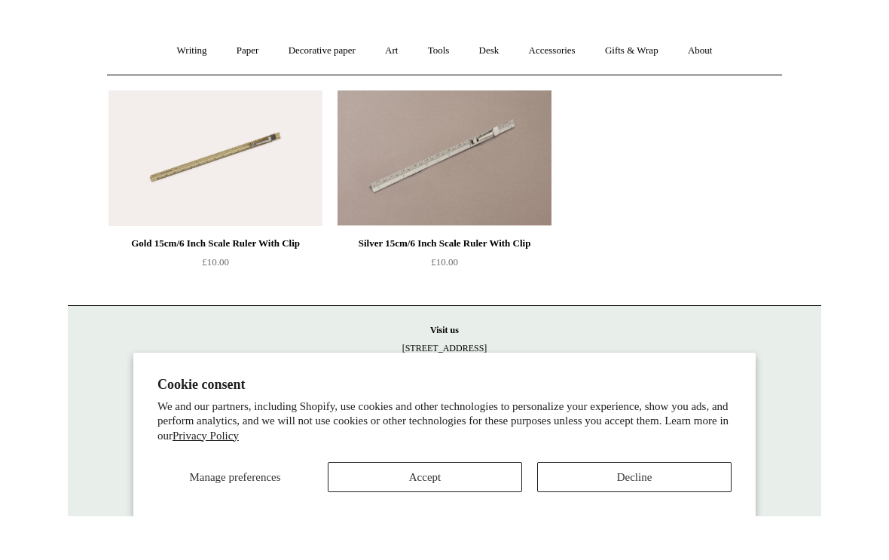
scroll to position [61, 0]
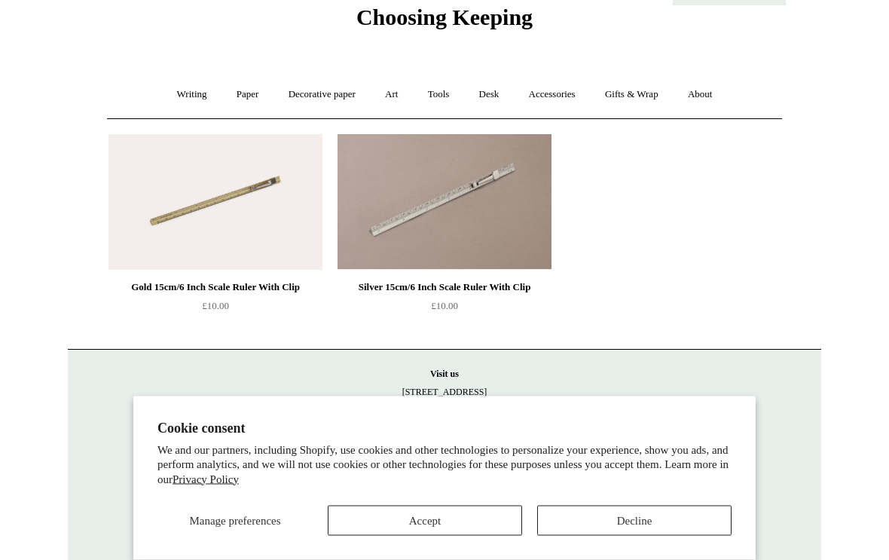
click at [429, 536] on button "Accept" at bounding box center [425, 520] width 194 height 30
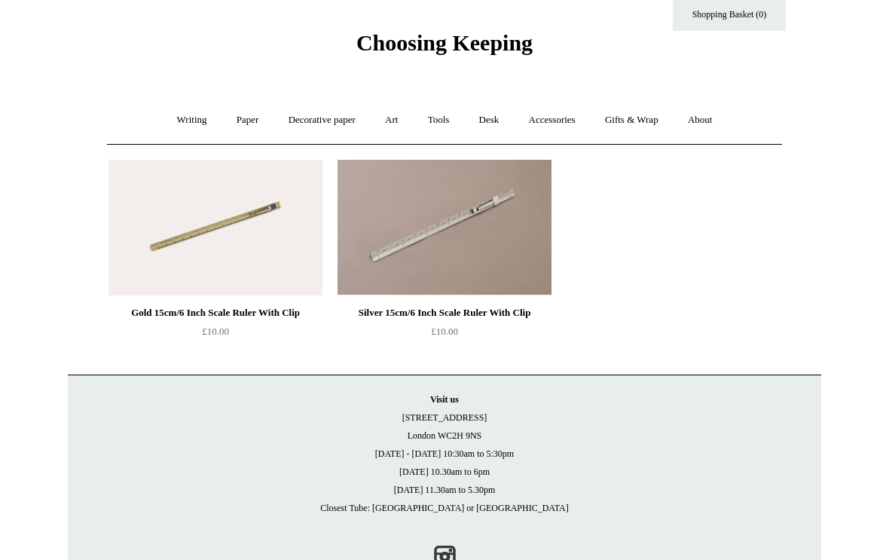
scroll to position [0, 0]
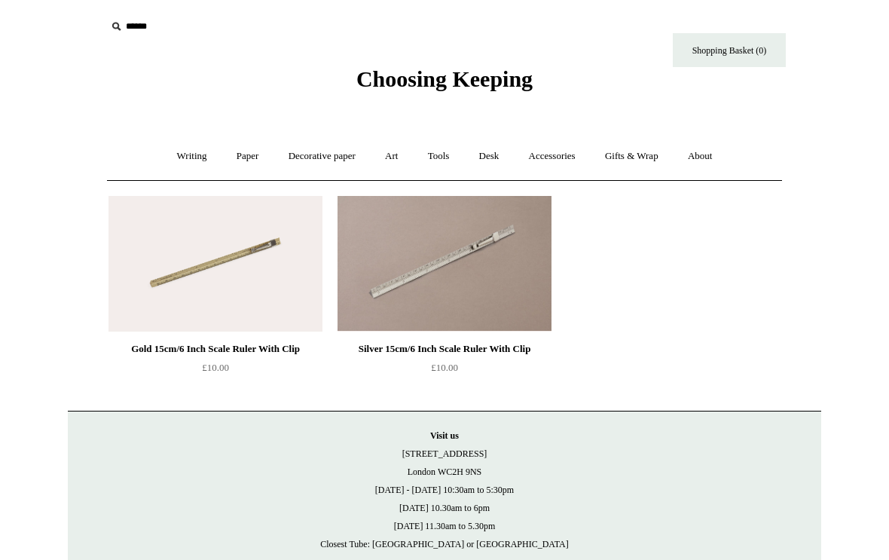
click at [176, 152] on link "Writing +" at bounding box center [191, 156] width 57 height 40
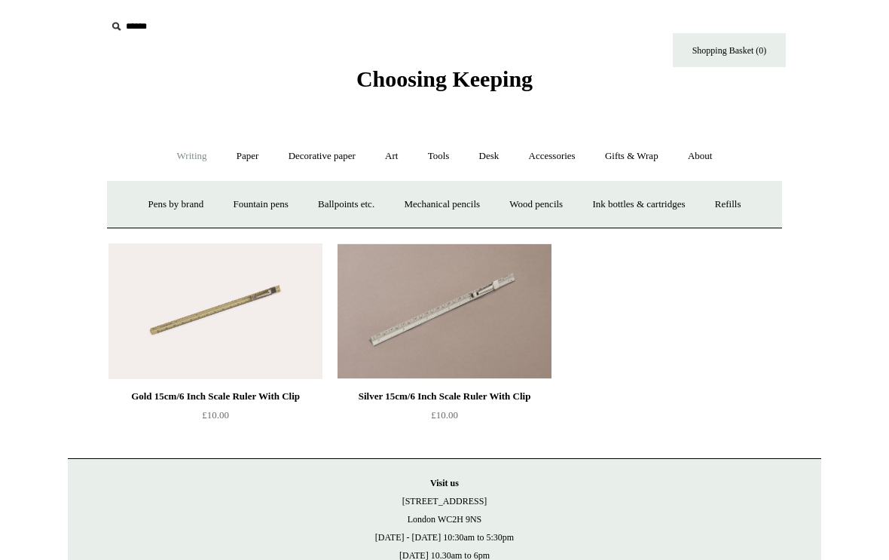
click at [171, 198] on link "Pens by brand +" at bounding box center [176, 205] width 83 height 40
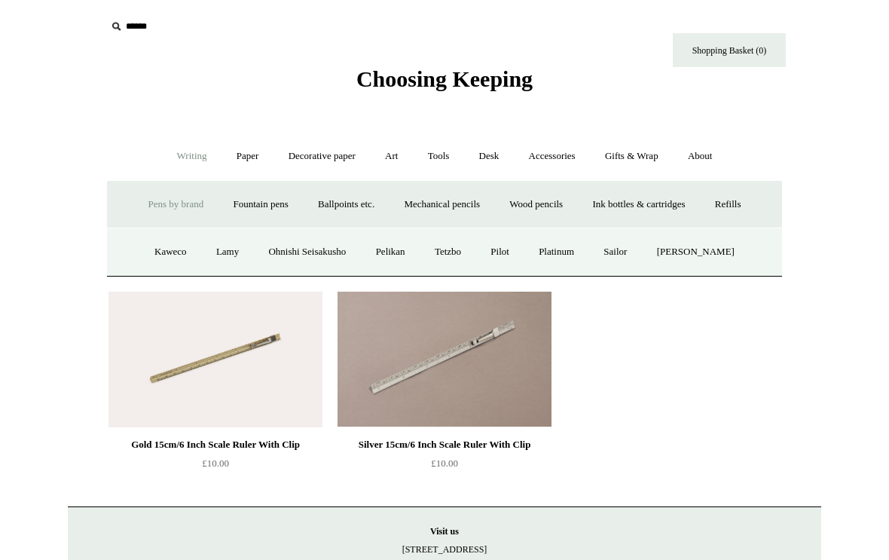
click at [257, 196] on link "Fountain pens +" at bounding box center [260, 205] width 82 height 40
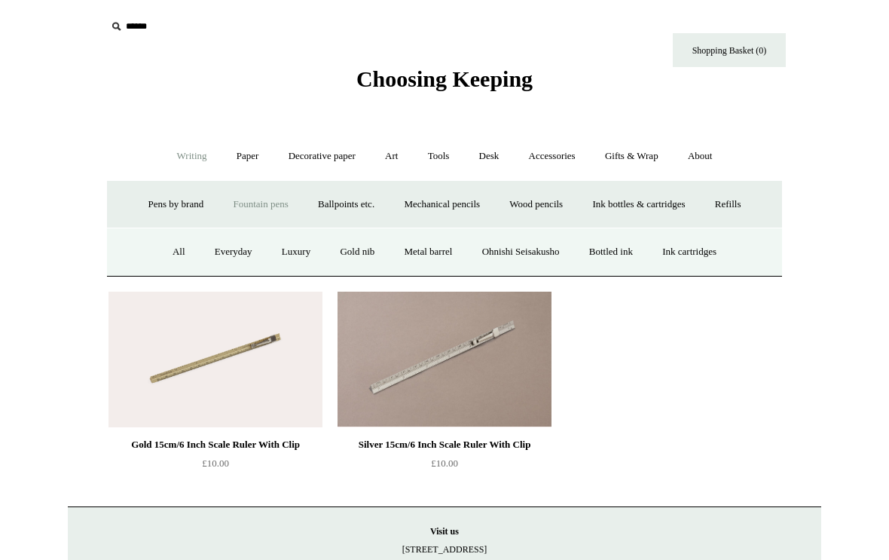
click at [160, 250] on link "All" at bounding box center [179, 252] width 40 height 40
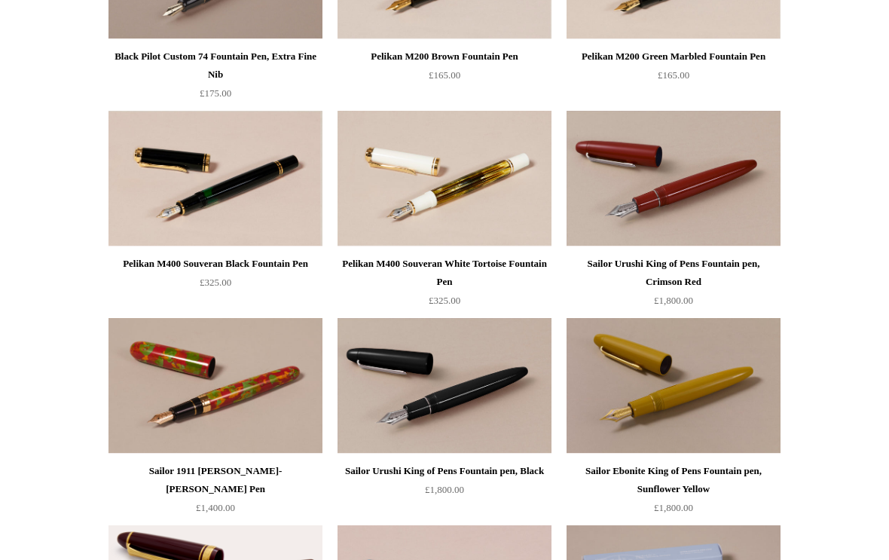
scroll to position [4435, 0]
click at [668, 178] on img at bounding box center [673, 179] width 214 height 136
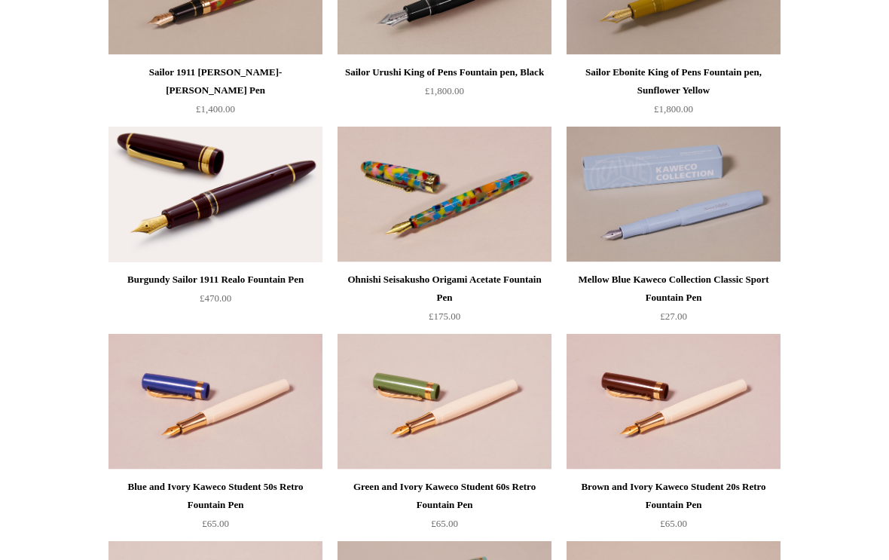
scroll to position [4864, 0]
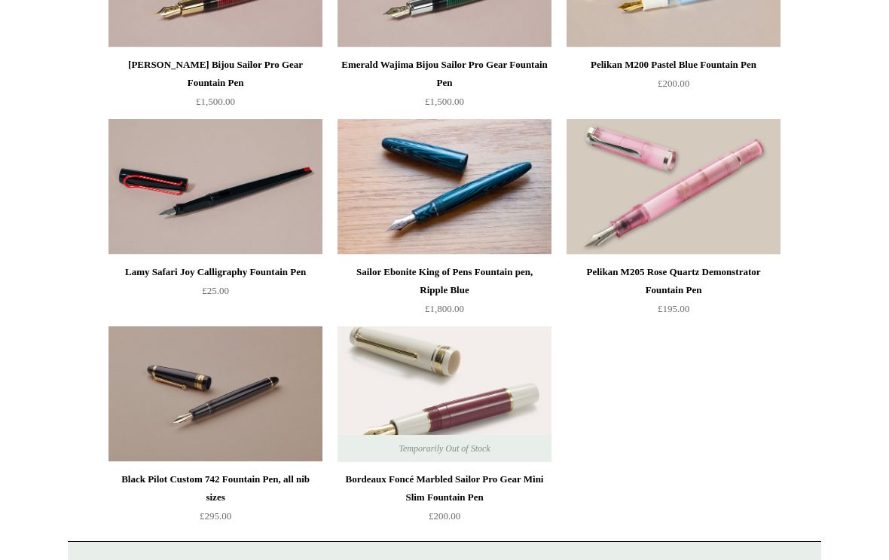
scroll to position [5877, 0]
click at [461, 184] on img at bounding box center [444, 188] width 214 height 136
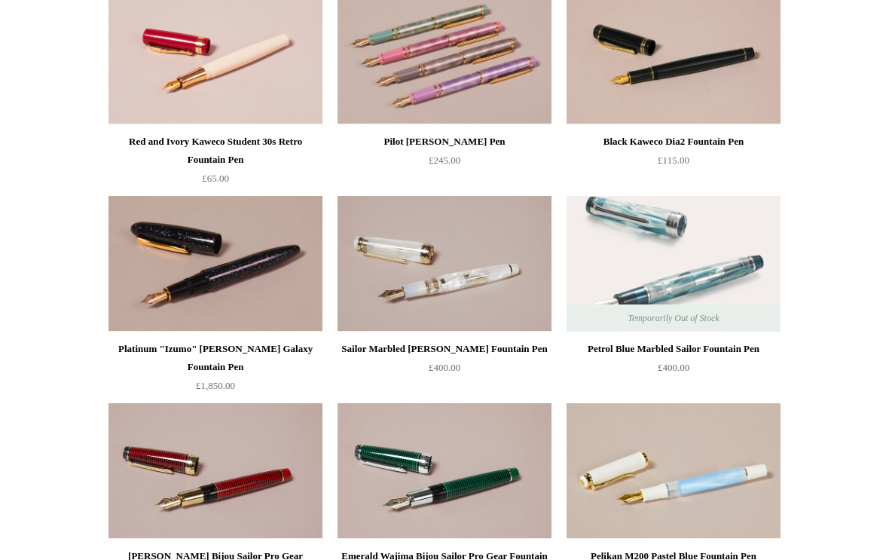
scroll to position [5472, 0]
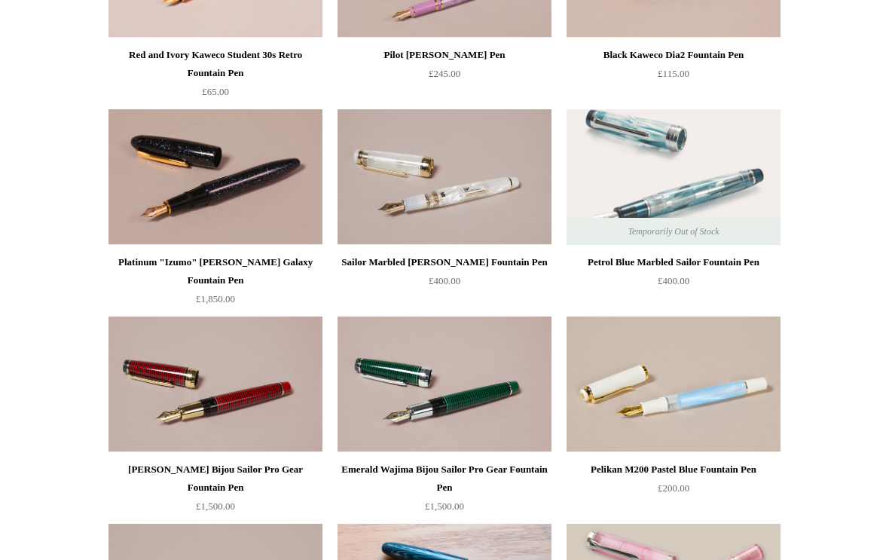
click at [227, 176] on img at bounding box center [215, 178] width 214 height 136
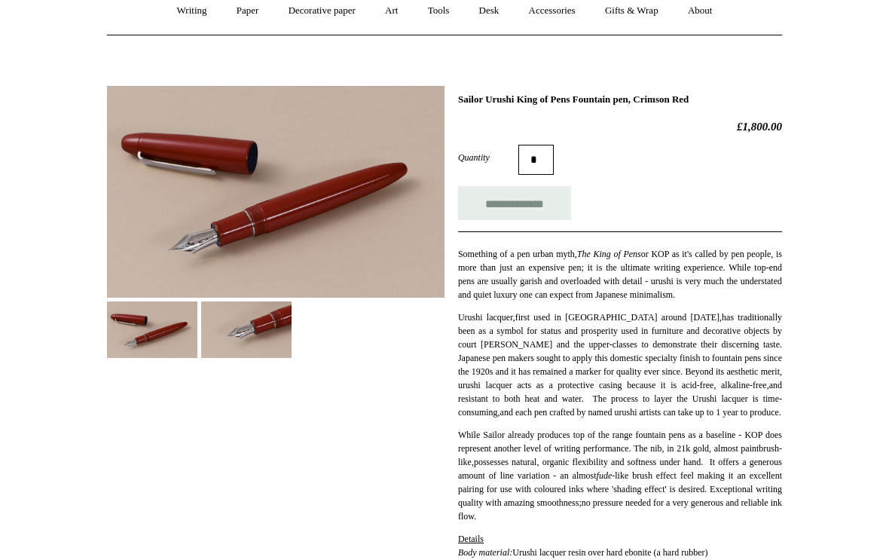
scroll to position [145, 0]
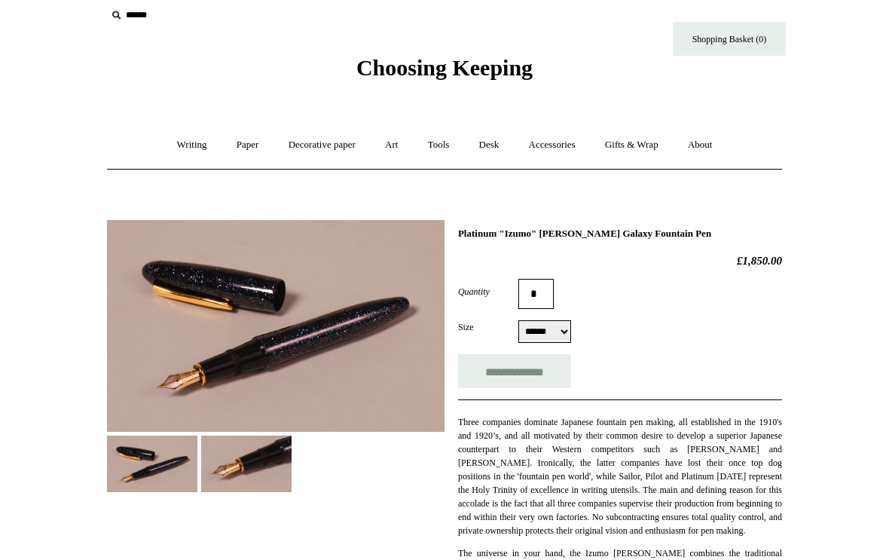
scroll to position [21, 0]
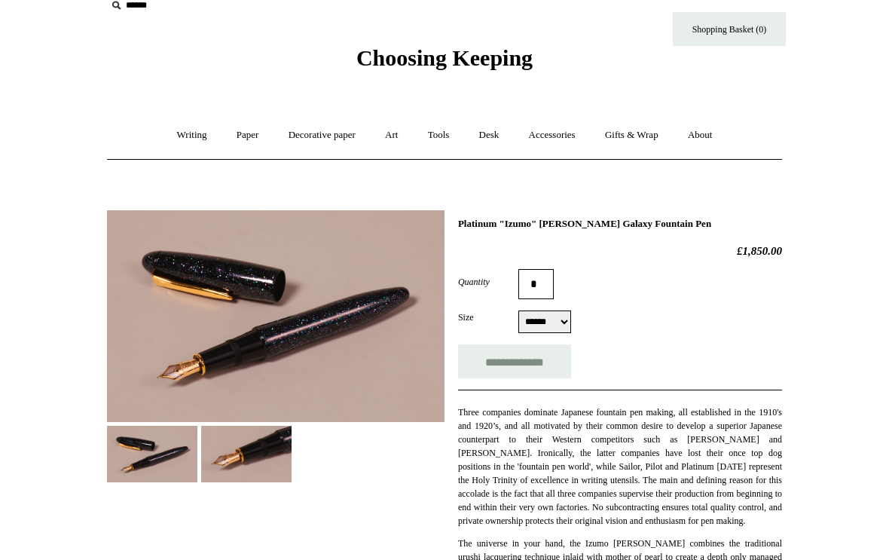
click at [560, 330] on select "**** ****** *****" at bounding box center [544, 321] width 53 height 23
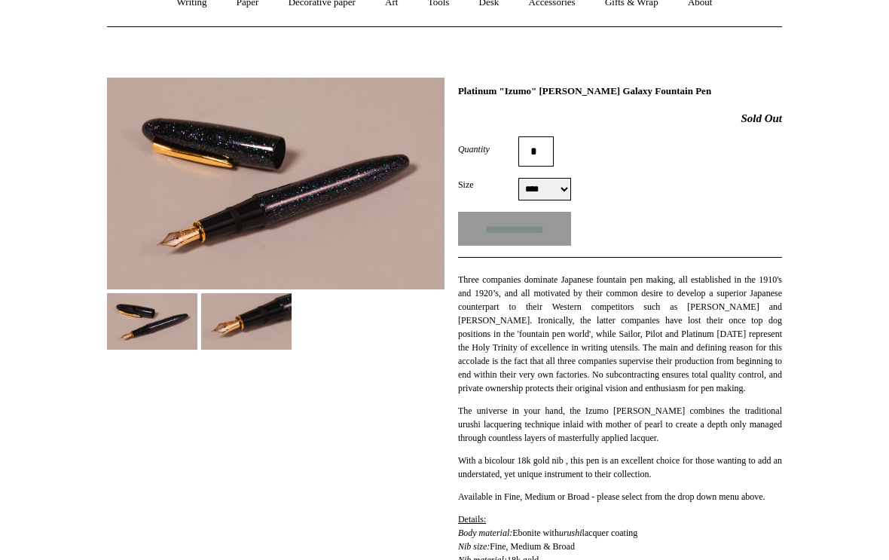
scroll to position [153, 0]
click at [163, 324] on img at bounding box center [152, 322] width 90 height 56
click at [316, 187] on img at bounding box center [275, 184] width 337 height 212
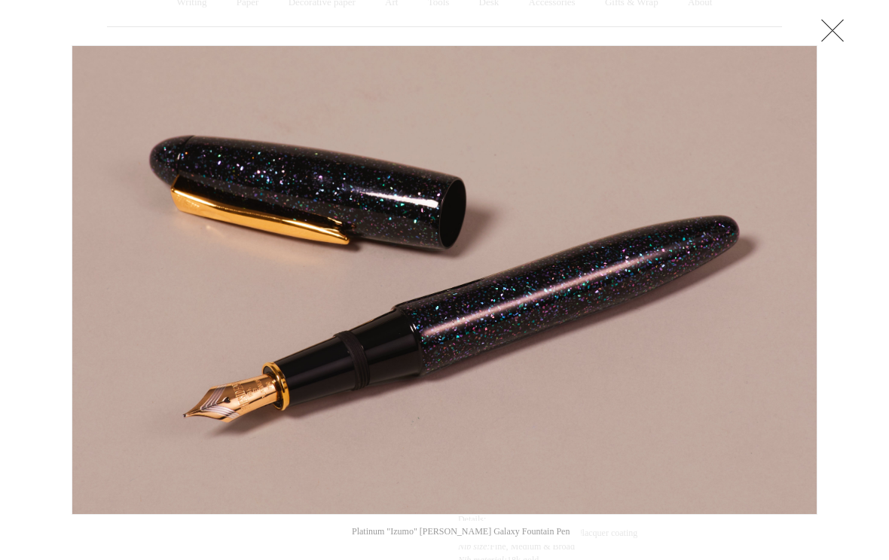
scroll to position [148, 0]
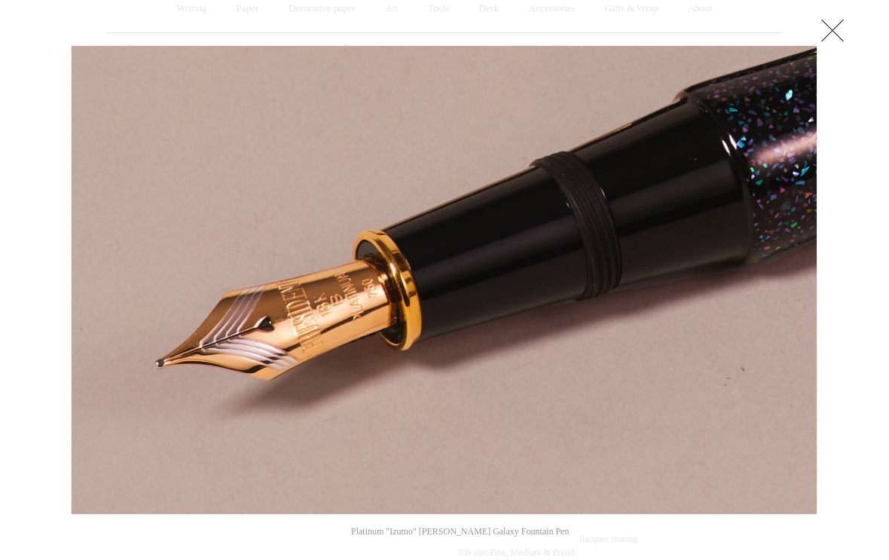
click at [823, 37] on link at bounding box center [832, 30] width 30 height 30
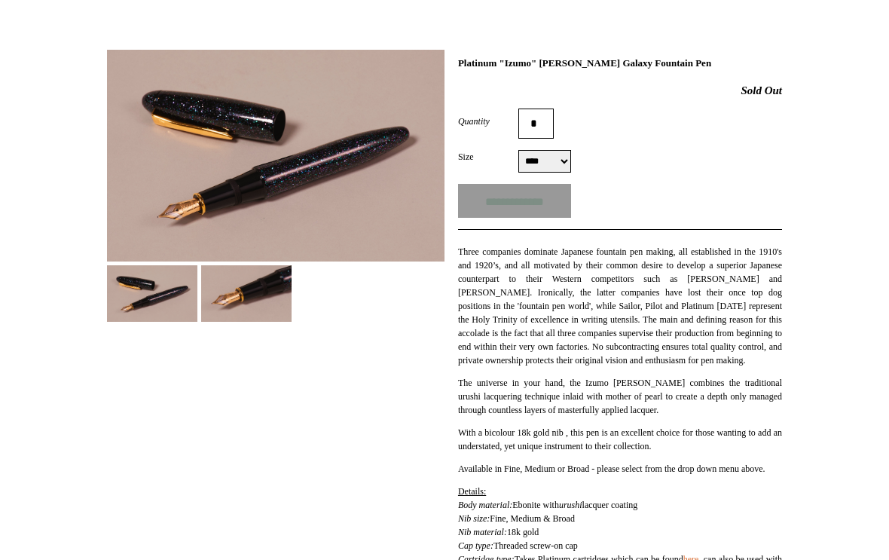
scroll to position [157, 0]
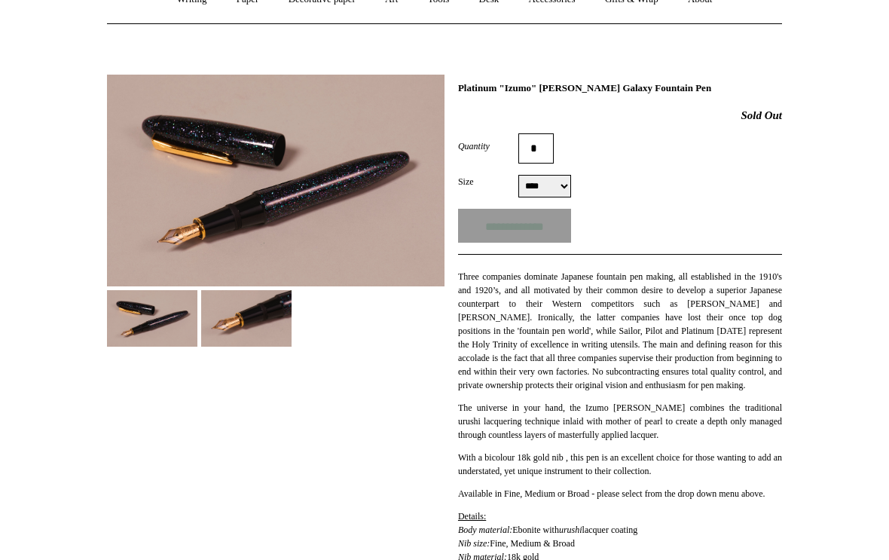
click at [549, 188] on select "**** ****** *****" at bounding box center [544, 186] width 53 height 23
select select "******"
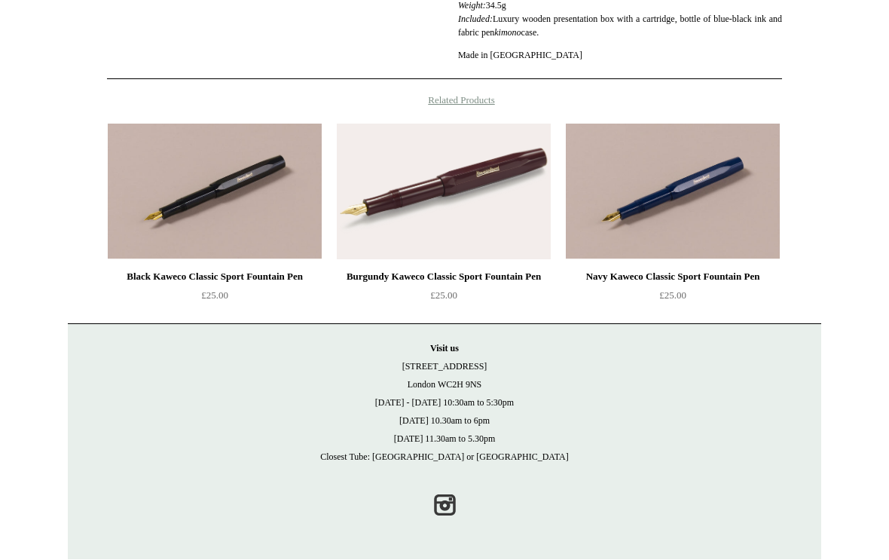
scroll to position [777, 0]
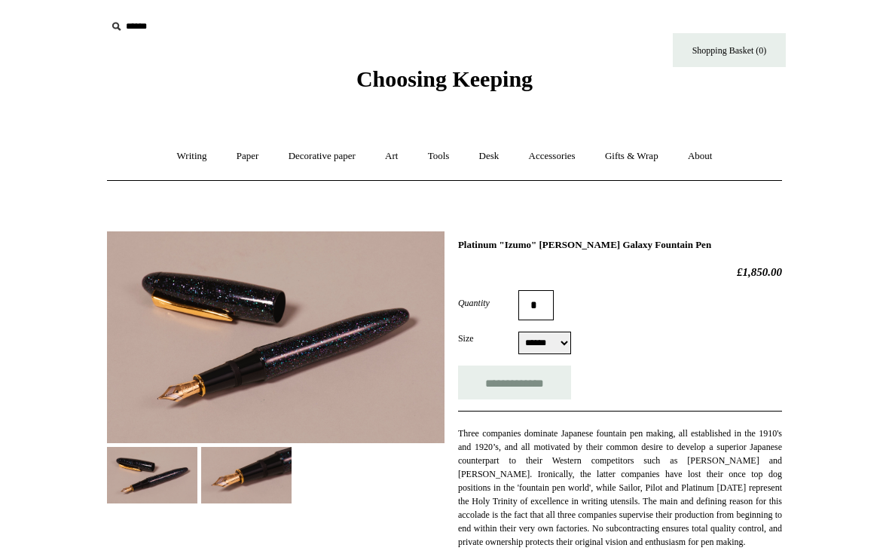
select select "******"
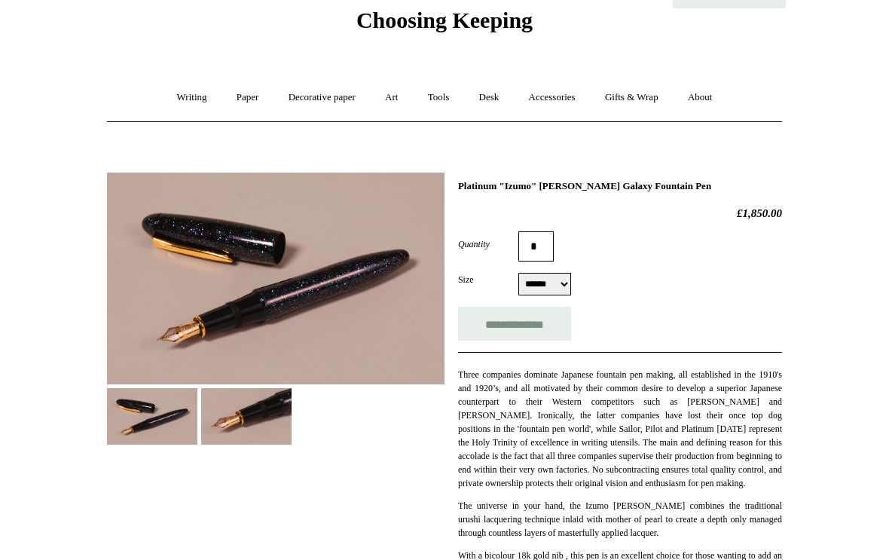
scroll to position [58, 0]
